Goal: Information Seeking & Learning: Learn about a topic

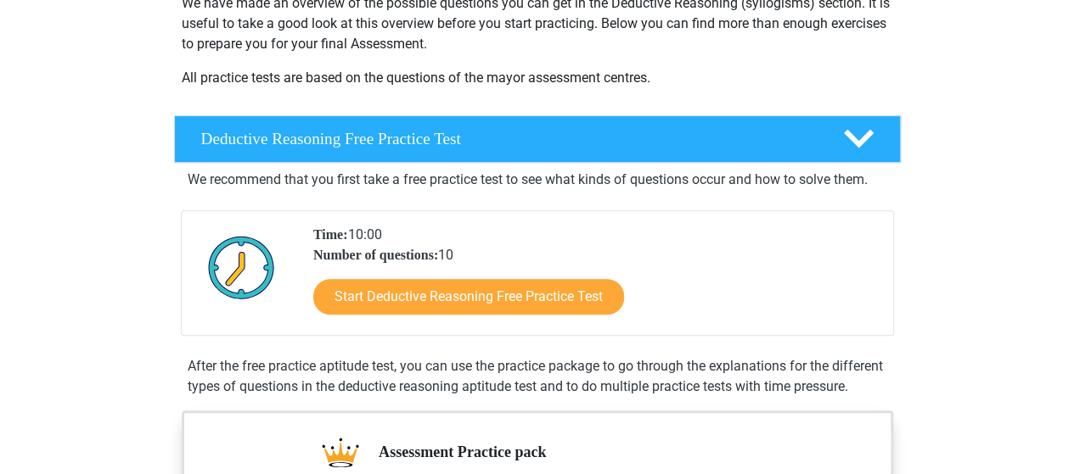
scroll to position [424, 0]
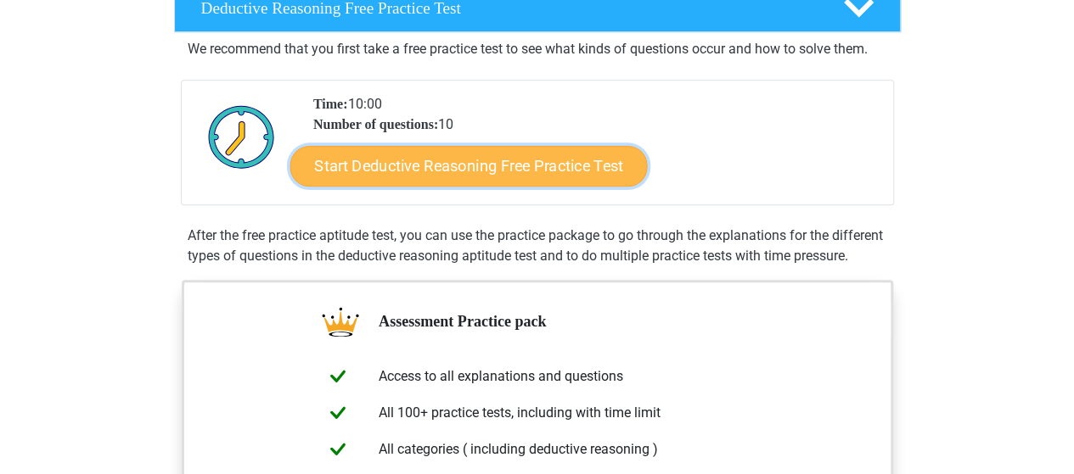
click at [511, 169] on link "Start Deductive Reasoning Free Practice Test" at bounding box center [467, 165] width 357 height 41
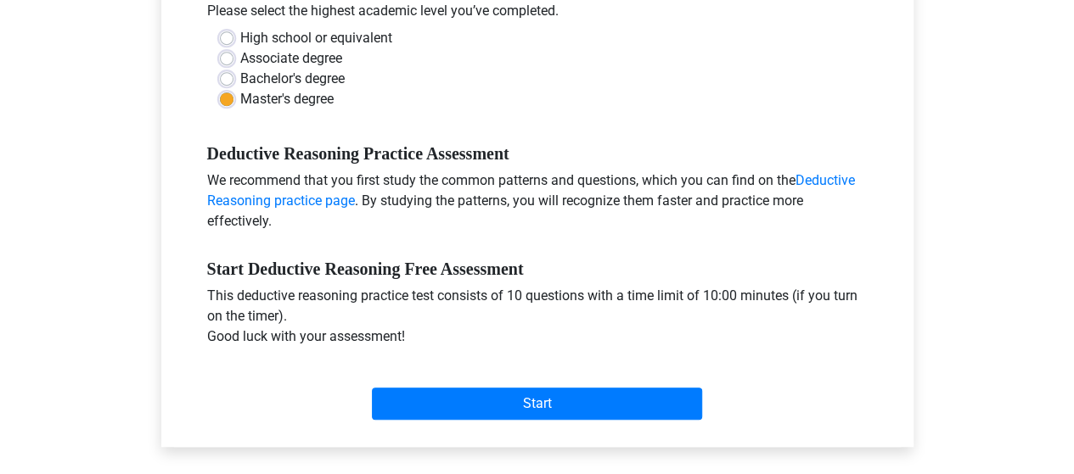
scroll to position [424, 0]
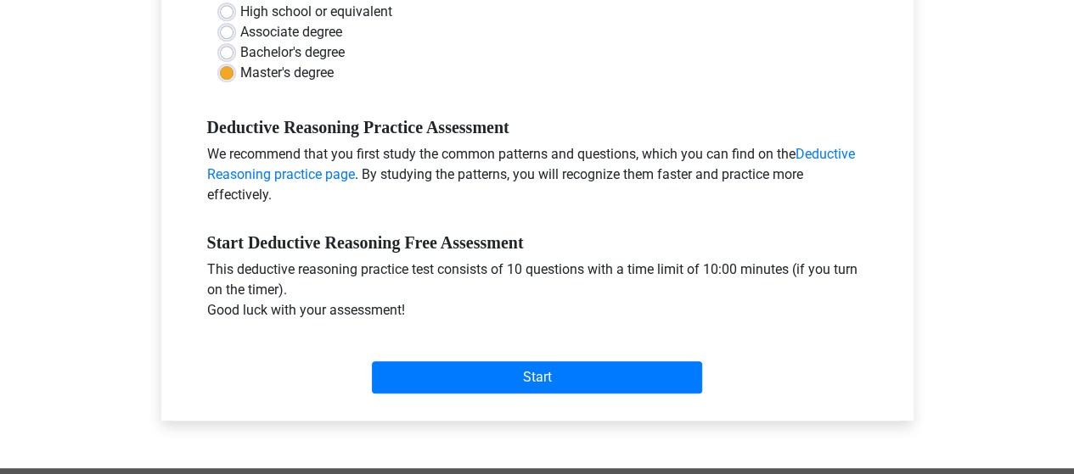
drag, startPoint x: 953, startPoint y: 298, endPoint x: 938, endPoint y: 300, distance: 15.4
click at [956, 298] on div "Register Nederlands English" at bounding box center [537, 246] width 1074 height 1341
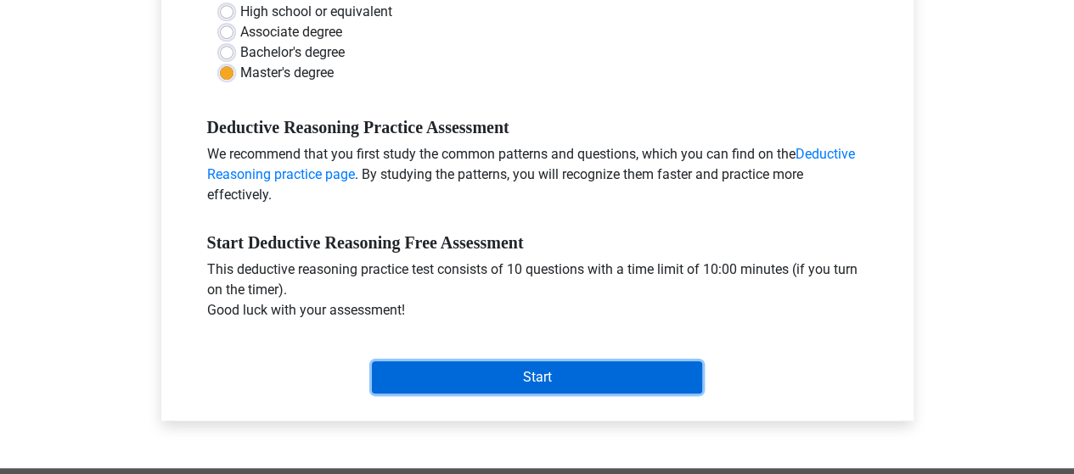
click at [575, 381] on input "Start" at bounding box center [537, 378] width 330 height 32
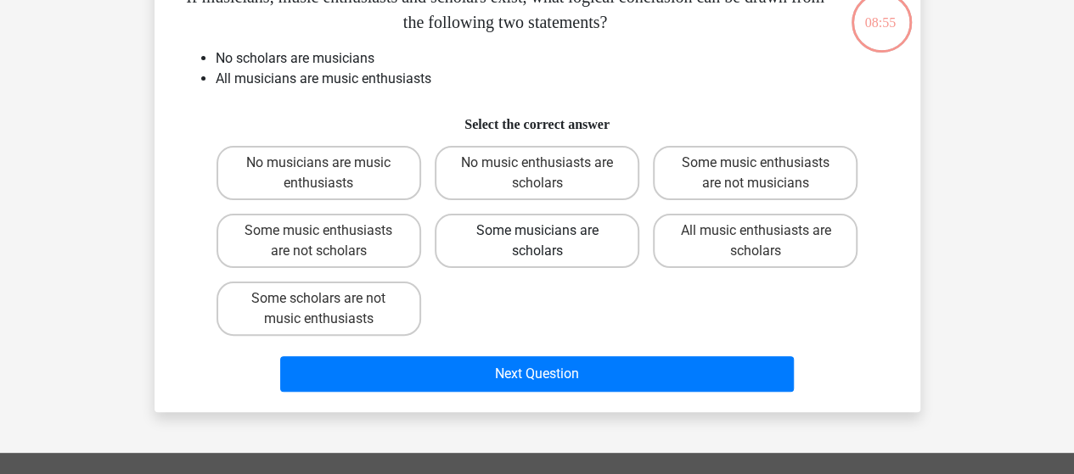
scroll to position [85, 0]
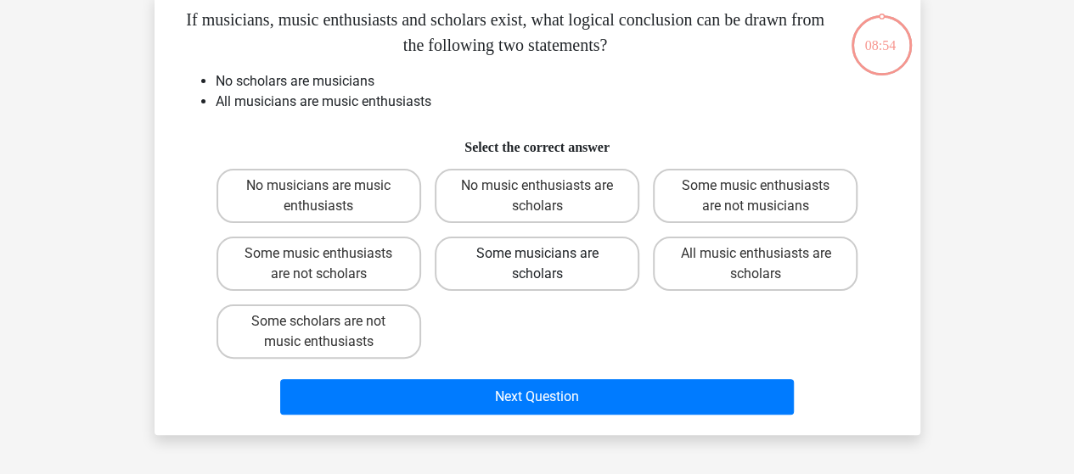
click at [569, 262] on label "Some musicians are scholars" at bounding box center [537, 264] width 205 height 54
click at [547, 262] on input "Some musicians are scholars" at bounding box center [541, 259] width 11 height 11
radio input "true"
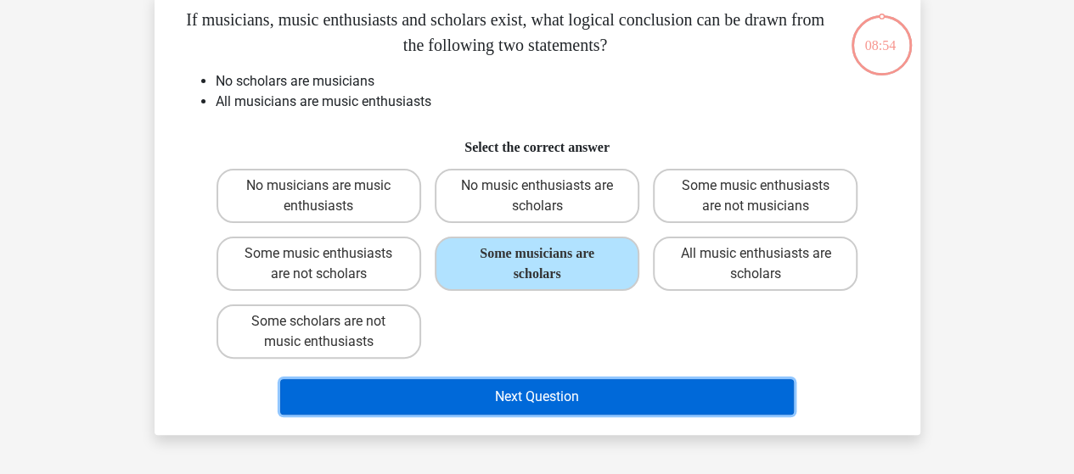
click at [569, 394] on button "Next Question" at bounding box center [536, 397] width 513 height 36
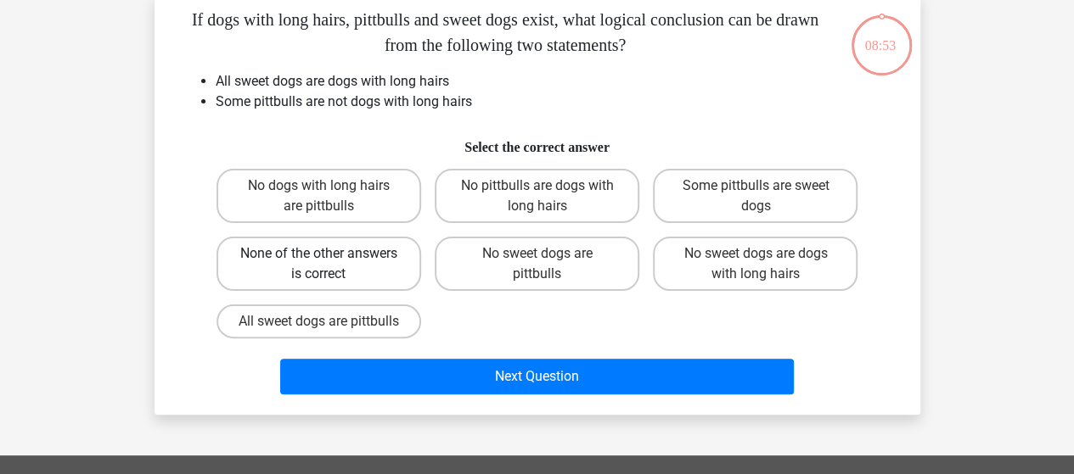
scroll to position [78, 0]
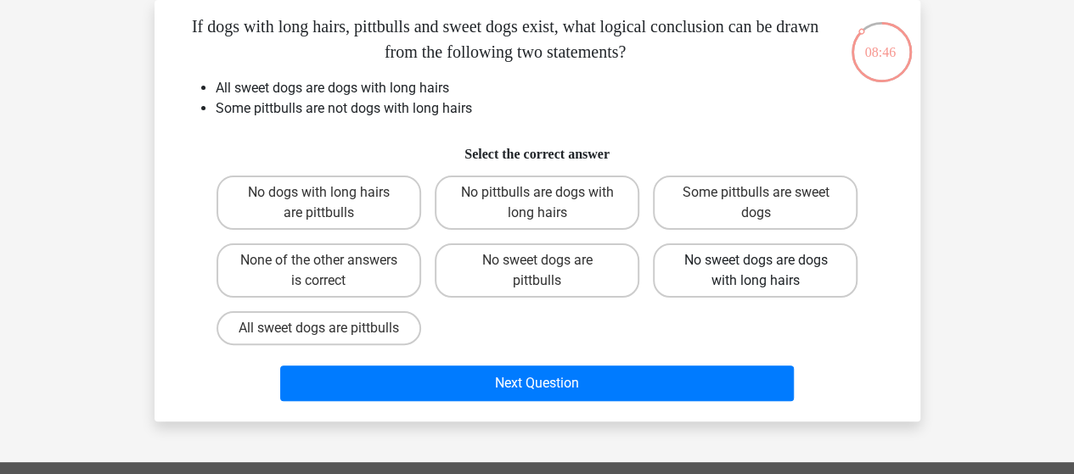
click at [808, 276] on label "No sweet dogs are dogs with long hairs" at bounding box center [755, 271] width 205 height 54
click at [766, 272] on input "No sweet dogs are dogs with long hairs" at bounding box center [760, 266] width 11 height 11
radio input "true"
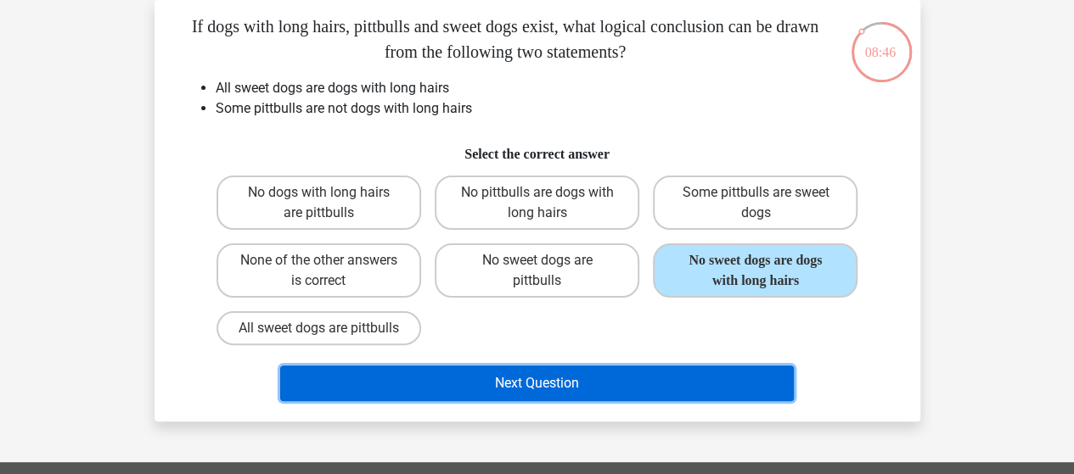
click at [613, 401] on button "Next Question" at bounding box center [536, 384] width 513 height 36
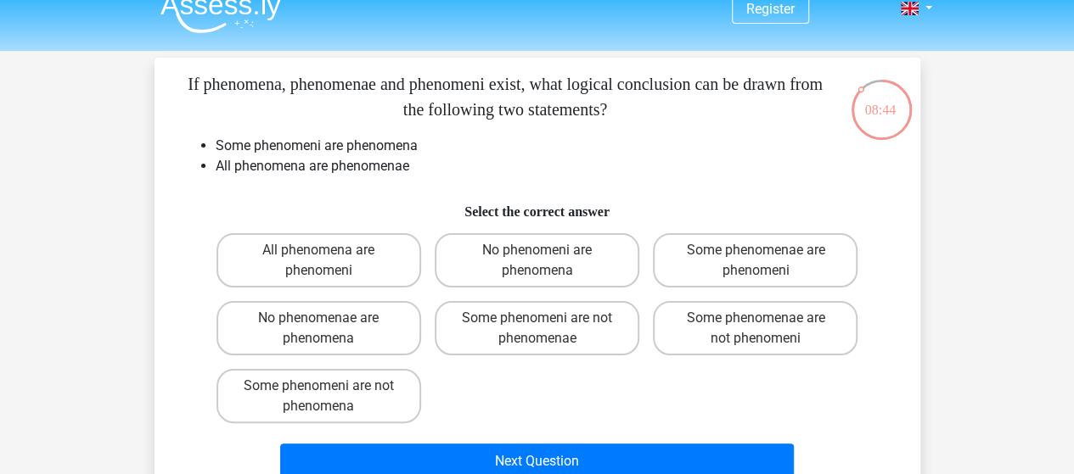
scroll to position [0, 0]
